Goal: Task Accomplishment & Management: Manage account settings

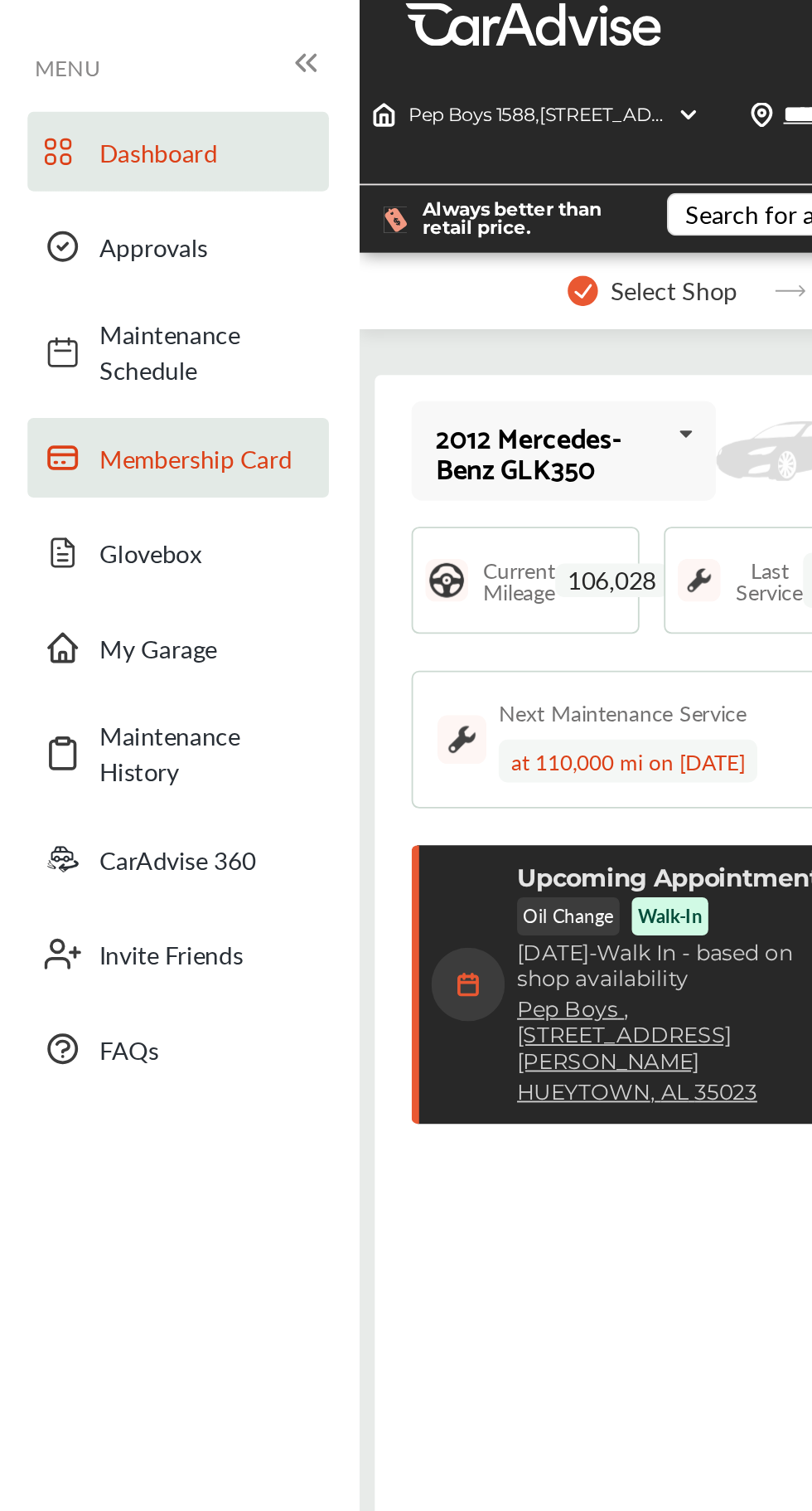
click at [71, 240] on span "Membership Card" at bounding box center [112, 249] width 116 height 19
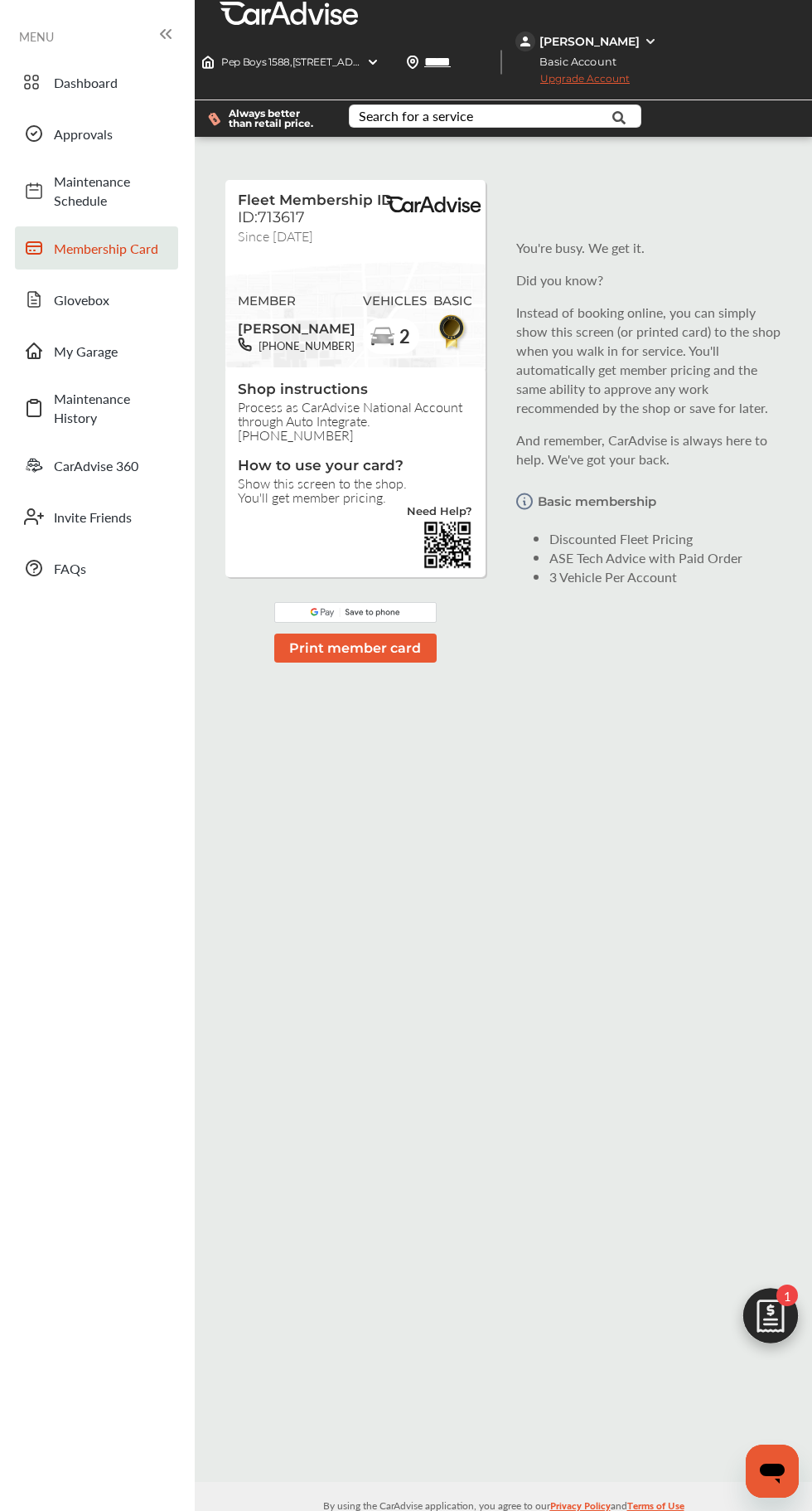
click at [360, 460] on span "How to use your card?" at bounding box center [356, 466] width 235 height 19
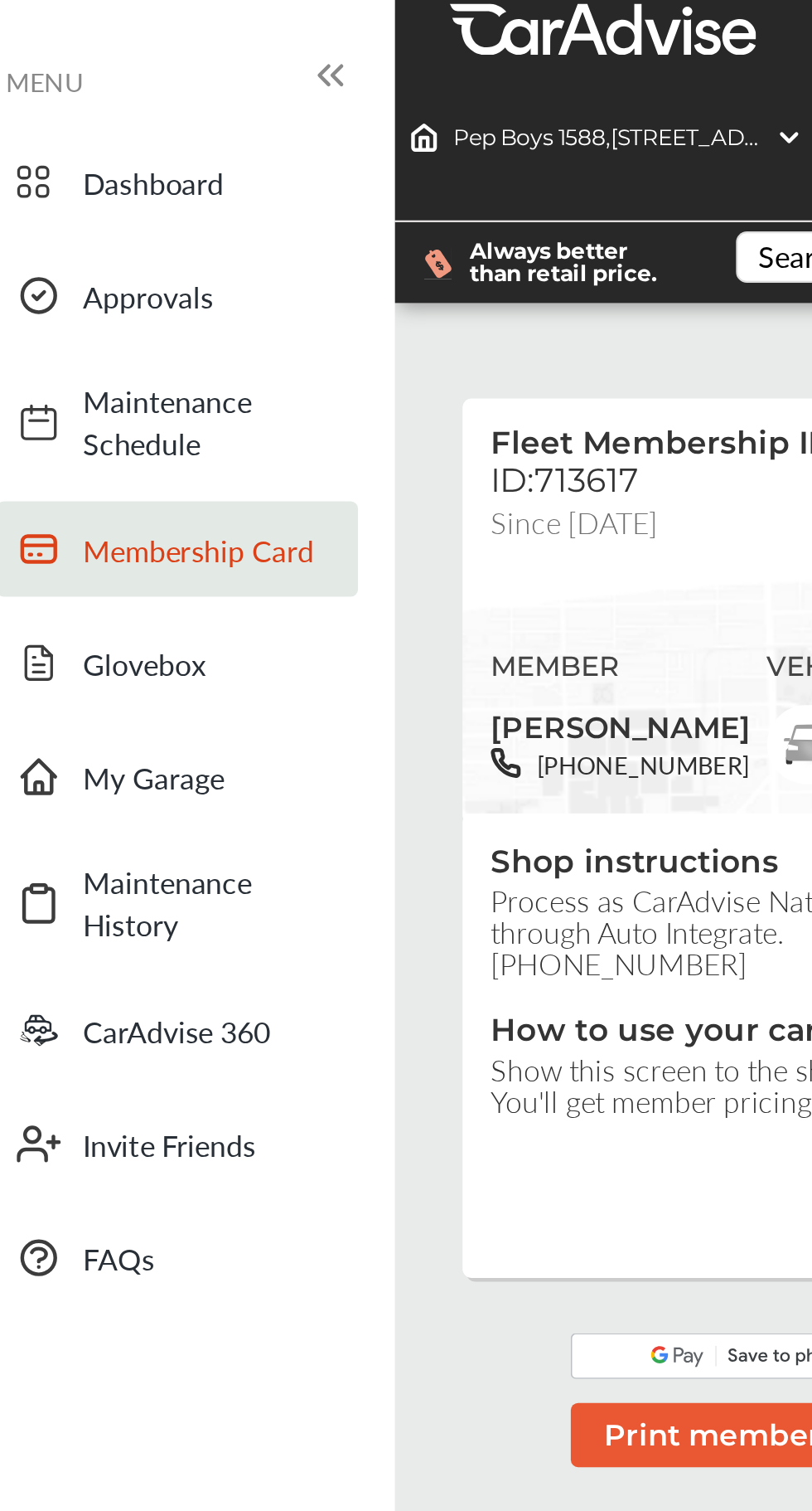
click at [255, 534] on div at bounding box center [349, 544] width 247 height 50
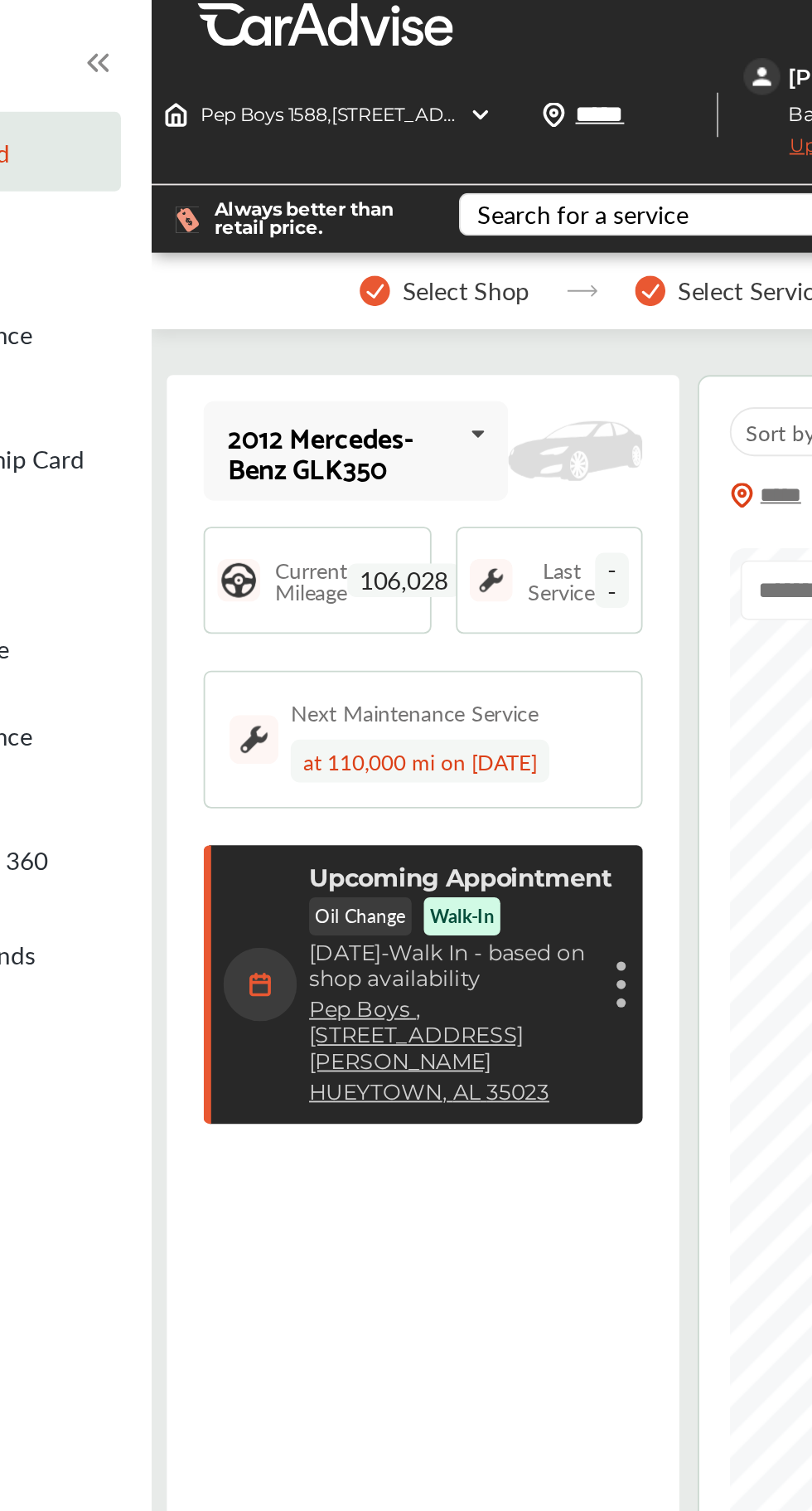
click at [449, 531] on figure at bounding box center [449, 534] width 5 height 5
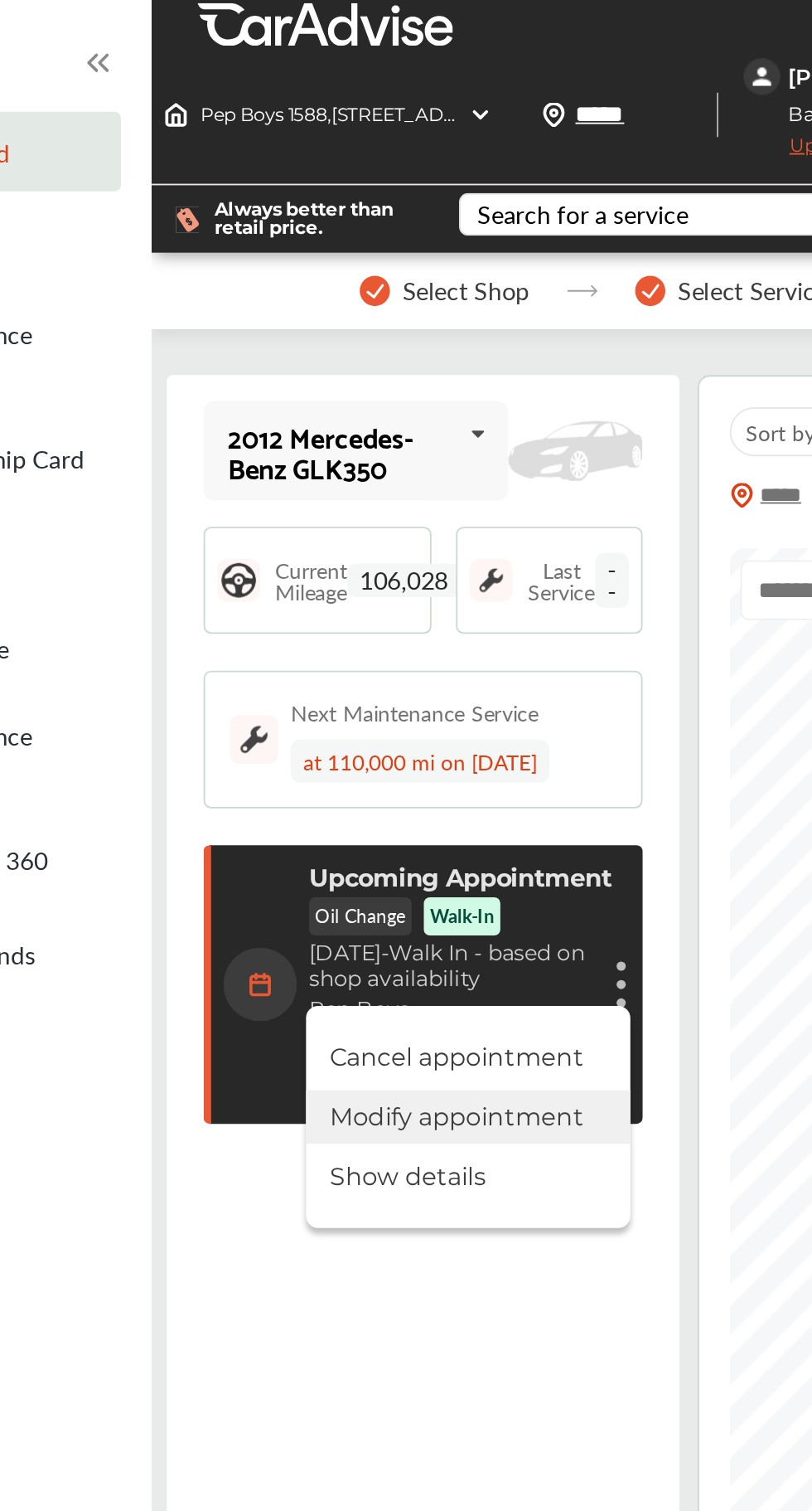
click at [413, 591] on li "Modify appointment" at bounding box center [366, 605] width 176 height 29
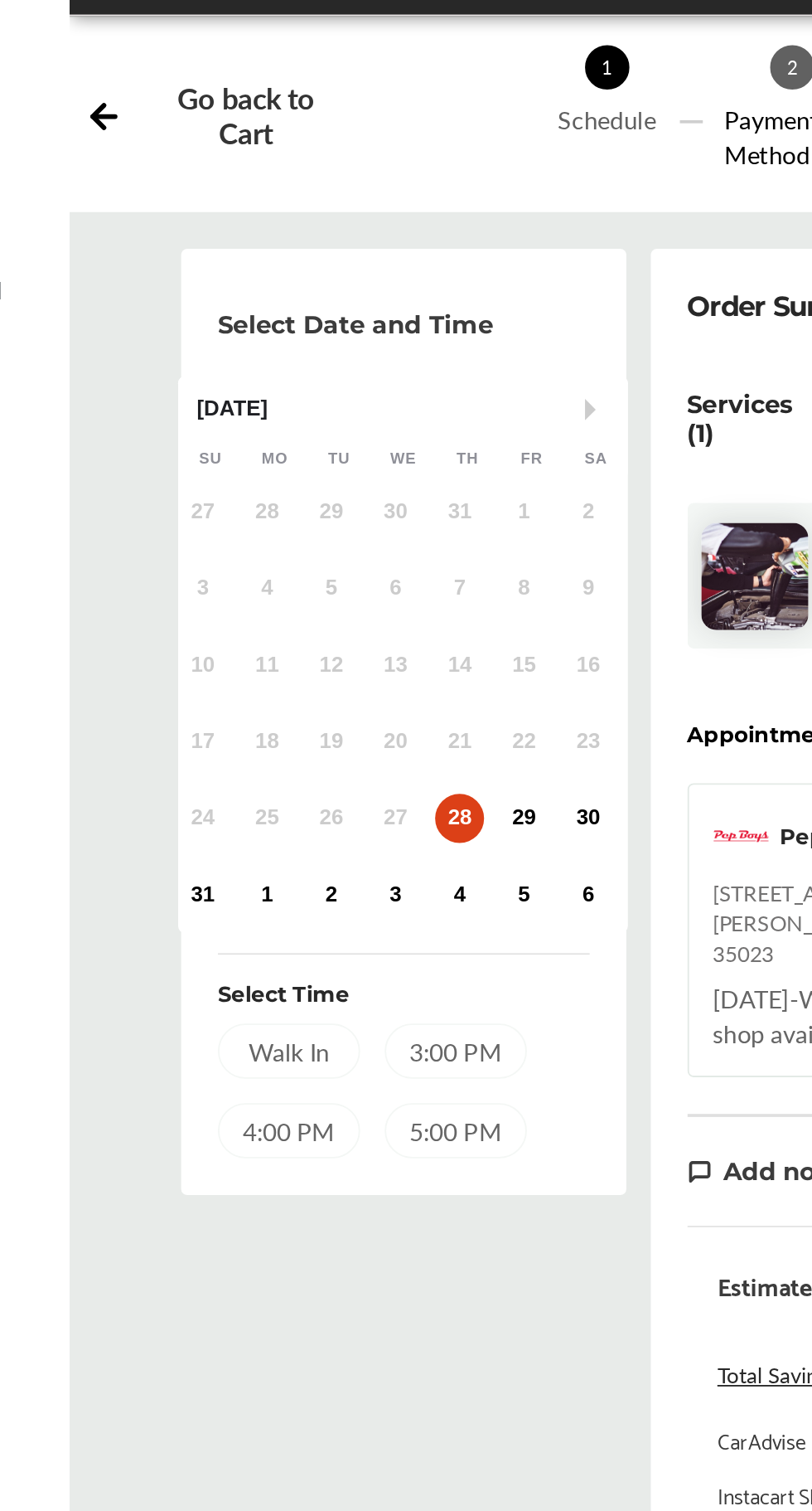
click at [406, 826] on div "Select Date and Time Next Month [DATE] Su Mo Tu We Th Fr Sa 27 28 29 30 31 1 2 …" at bounding box center [376, 756] width 255 height 1060
